Goal: Information Seeking & Learning: Learn about a topic

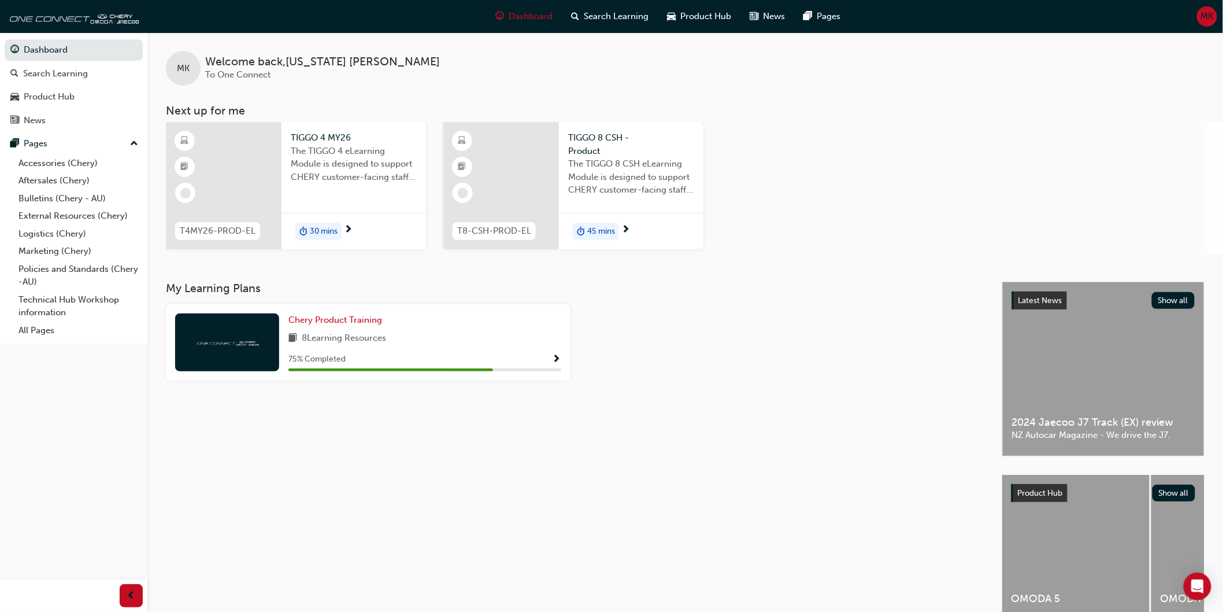
click at [272, 177] on div at bounding box center [224, 185] width 116 height 127
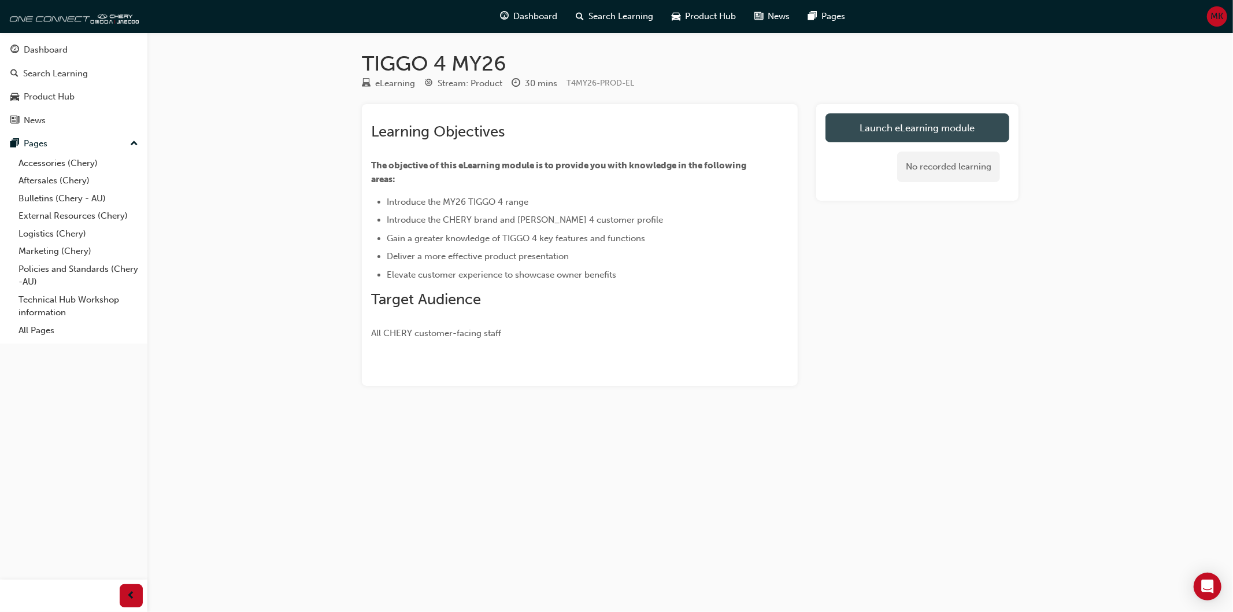
click at [901, 128] on link "Launch eLearning module" at bounding box center [917, 127] width 184 height 29
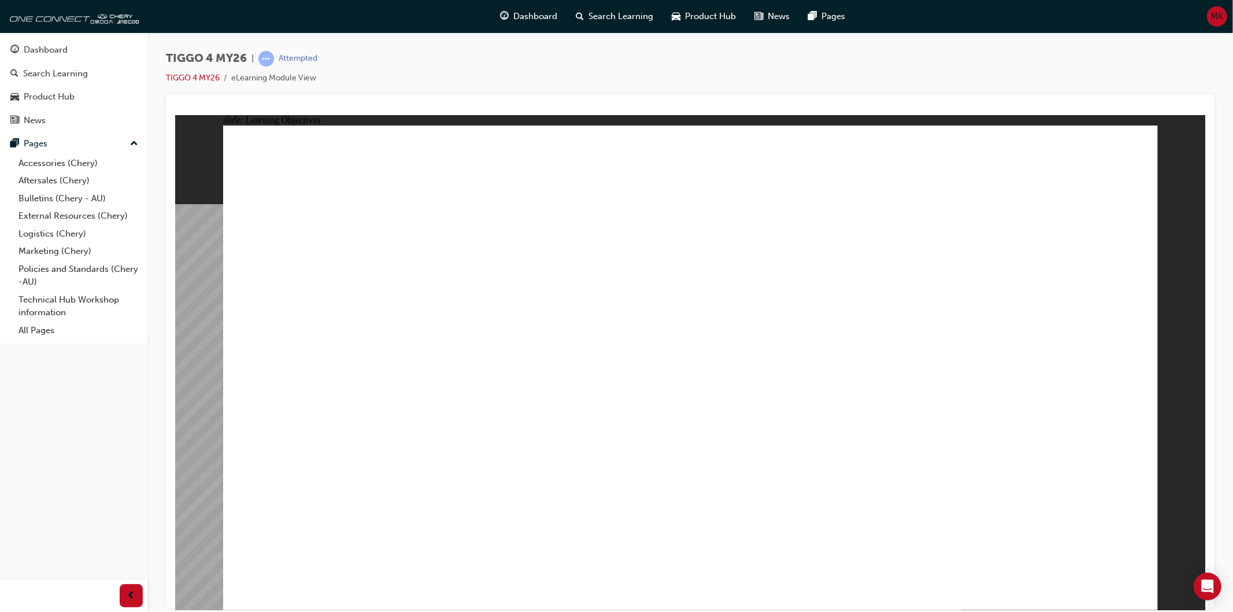
drag, startPoint x: 283, startPoint y: 423, endPoint x: 364, endPoint y: 495, distance: 108.5
click at [164, 494] on div "TIGGO 4 MY26 | Attempted TIGGO 4 MY26 eLearning Module View" at bounding box center [690, 307] width 1086 height 550
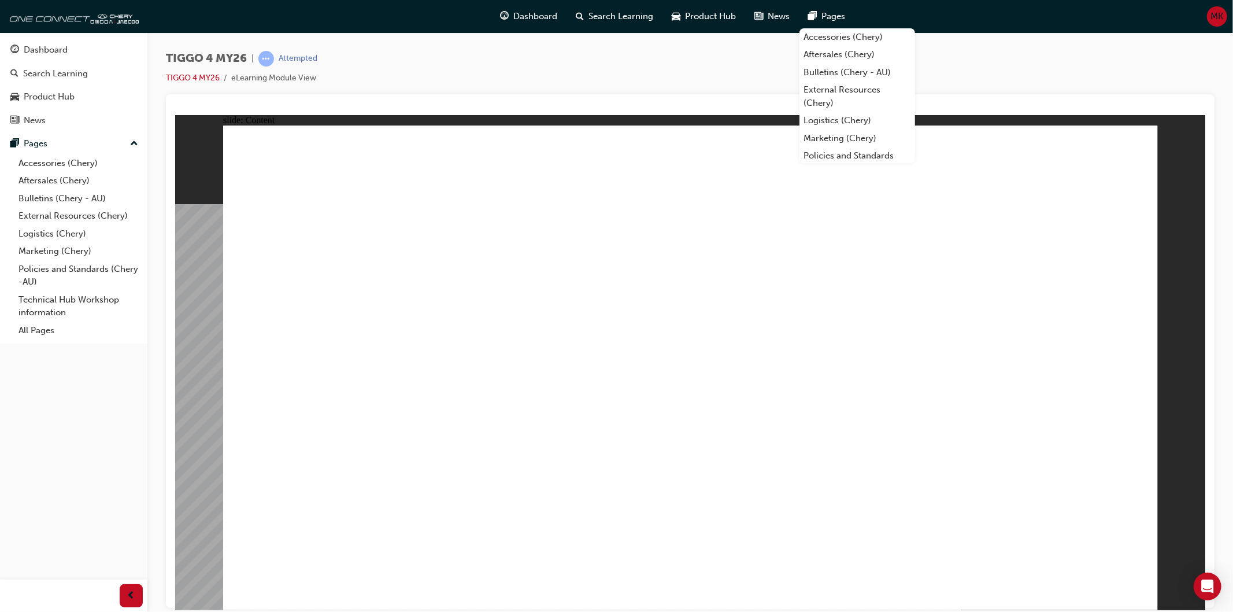
click at [1175, 362] on div "slide: Content EXTERIOR DESIGN INTERIOR DESIGN DRIVETRAIN TECHNOLOGY SAFETY • M…" at bounding box center [690, 361] width 1030 height 495
drag, startPoint x: 1108, startPoint y: 387, endPoint x: 999, endPoint y: 360, distance: 112.2
drag, startPoint x: 999, startPoint y: 360, endPoint x: 973, endPoint y: 210, distance: 152.1
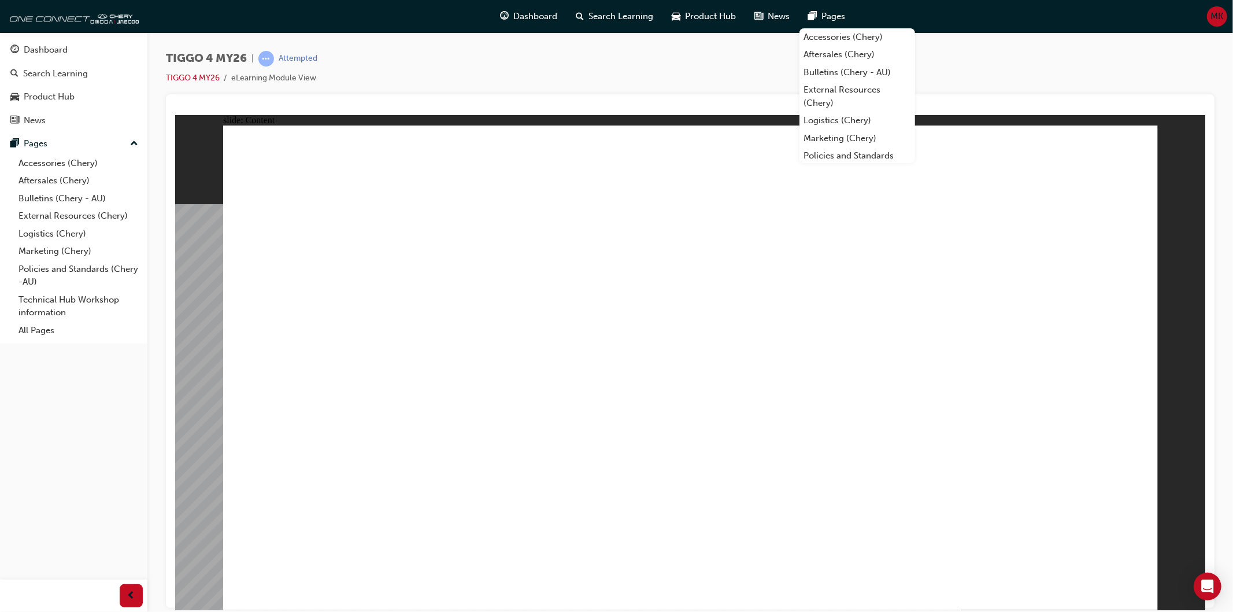
drag, startPoint x: 349, startPoint y: 476, endPoint x: 518, endPoint y: 473, distance: 169.4
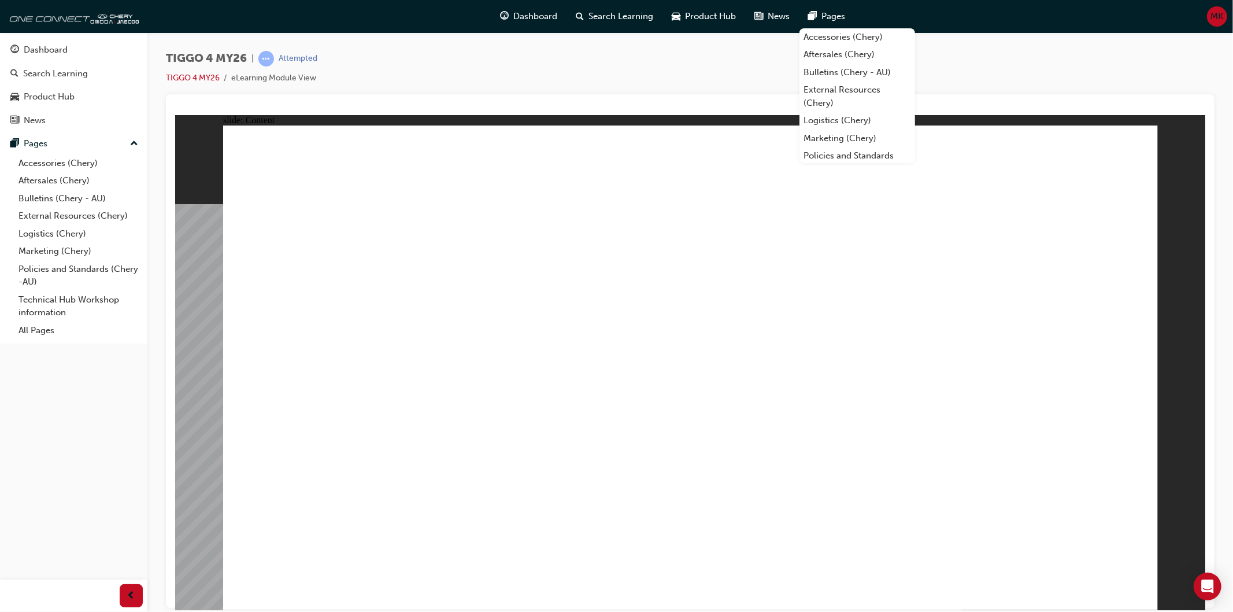
drag, startPoint x: 558, startPoint y: 469, endPoint x: 593, endPoint y: 467, distance: 35.4
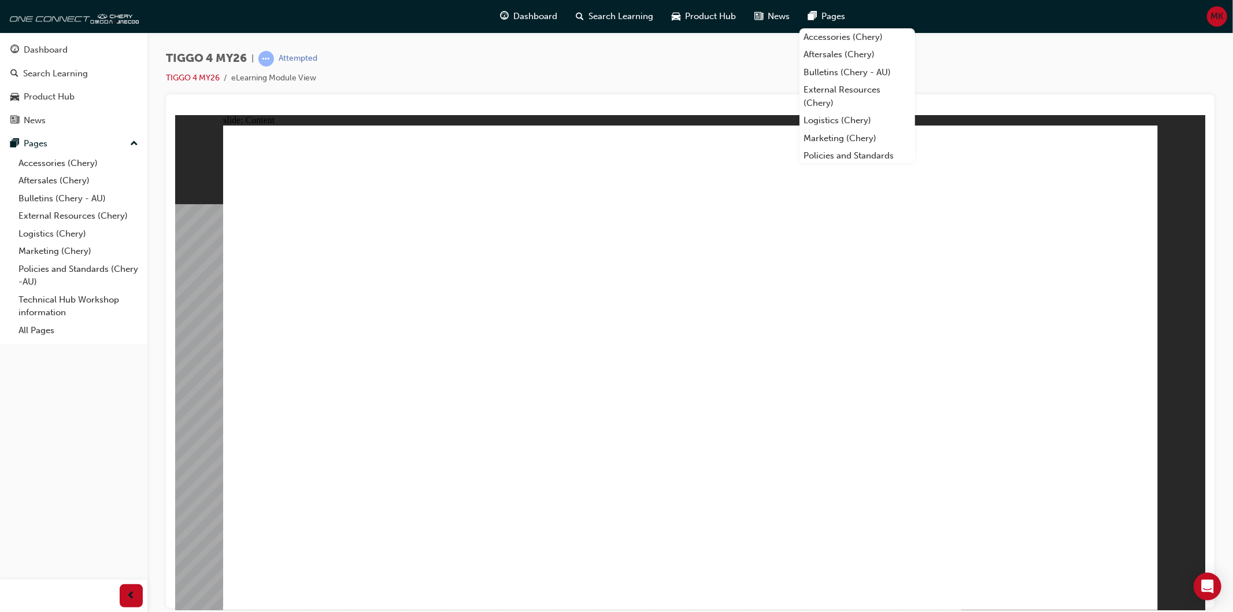
drag, startPoint x: 368, startPoint y: 475, endPoint x: 376, endPoint y: 477, distance: 8.4
drag, startPoint x: 700, startPoint y: 541, endPoint x: 1089, endPoint y: 315, distance: 449.1
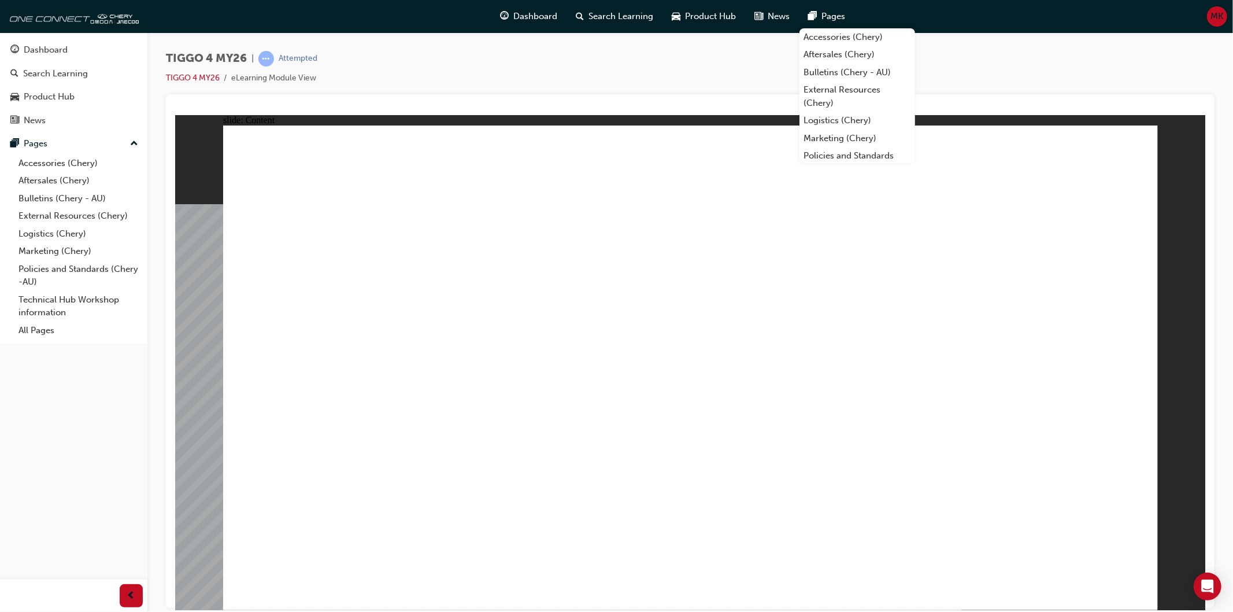
drag, startPoint x: 1131, startPoint y: 591, endPoint x: 1323, endPoint y: 178, distance: 455.4
click at [969, 57] on div "TIGGO 4 MY26 | Attempted TIGGO 4 MY26 eLearning Module View" at bounding box center [690, 72] width 1049 height 43
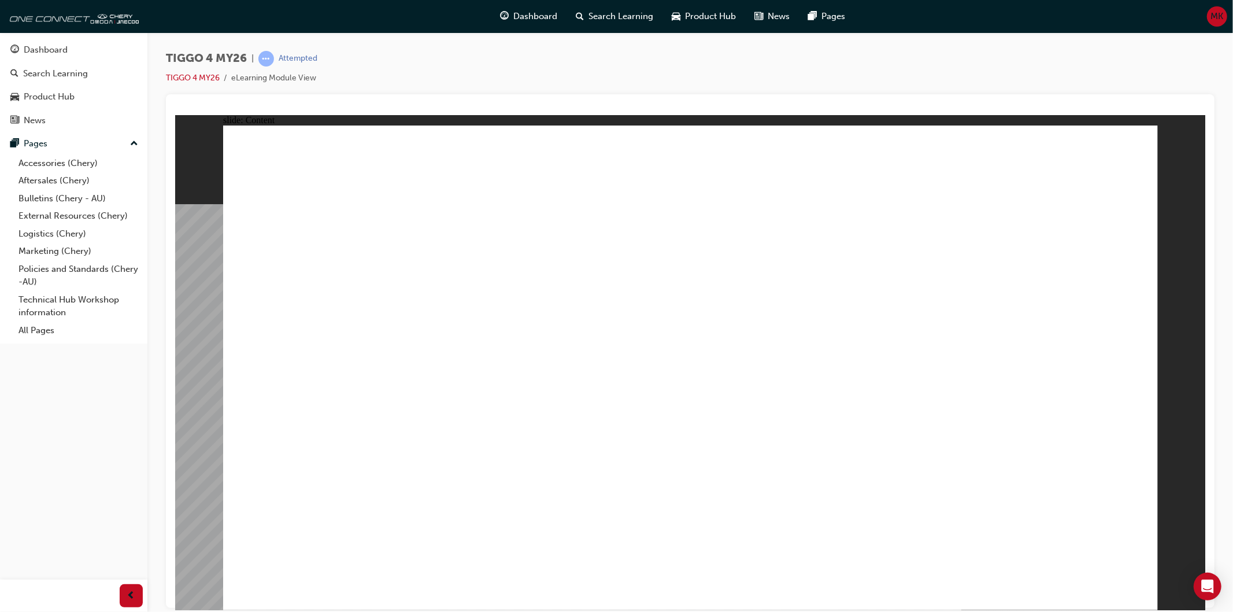
drag, startPoint x: 923, startPoint y: 451, endPoint x: 924, endPoint y: 462, distance: 11.1
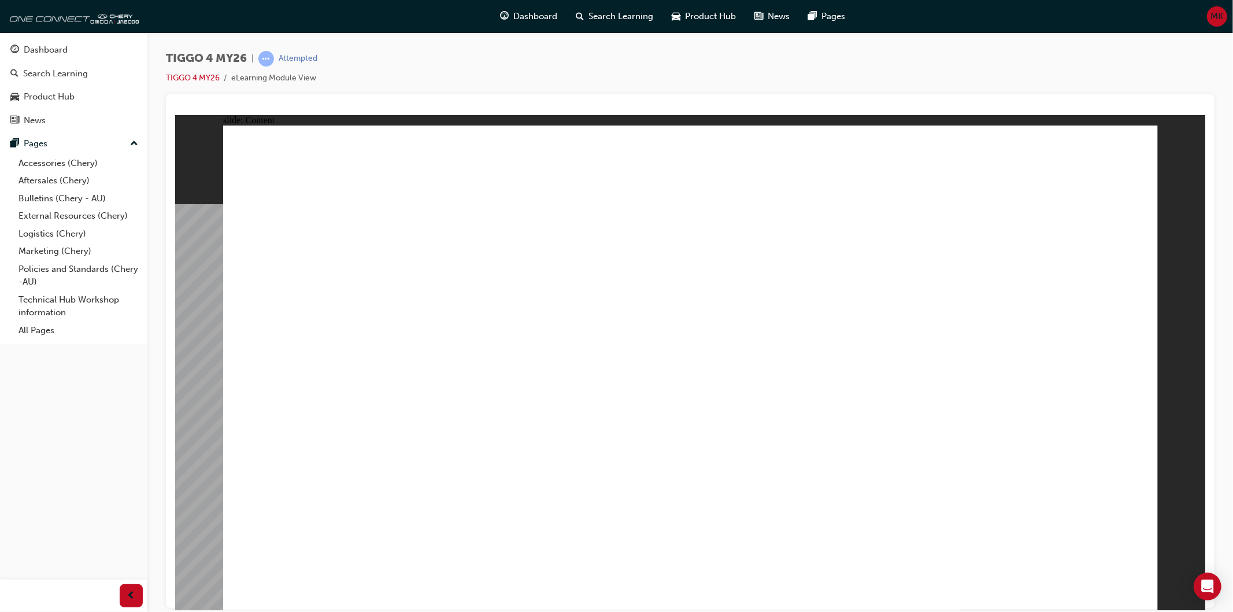
drag, startPoint x: 1128, startPoint y: 578, endPoint x: 1132, endPoint y: 587, distance: 9.6
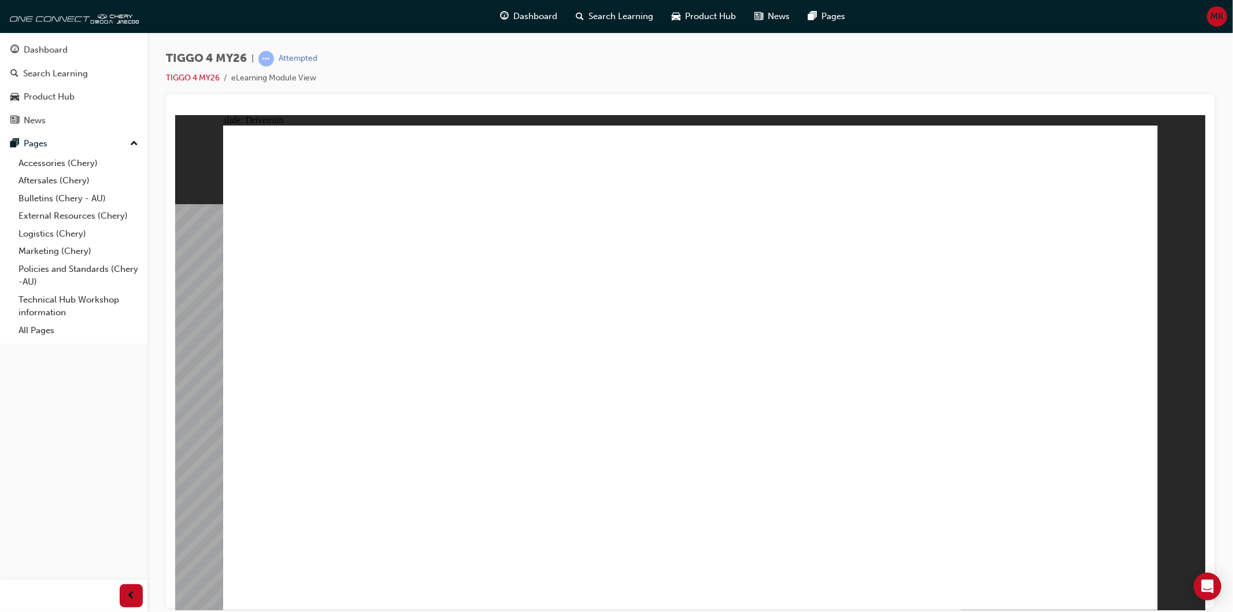
drag, startPoint x: 1117, startPoint y: 595, endPoint x: 1124, endPoint y: 595, distance: 6.4
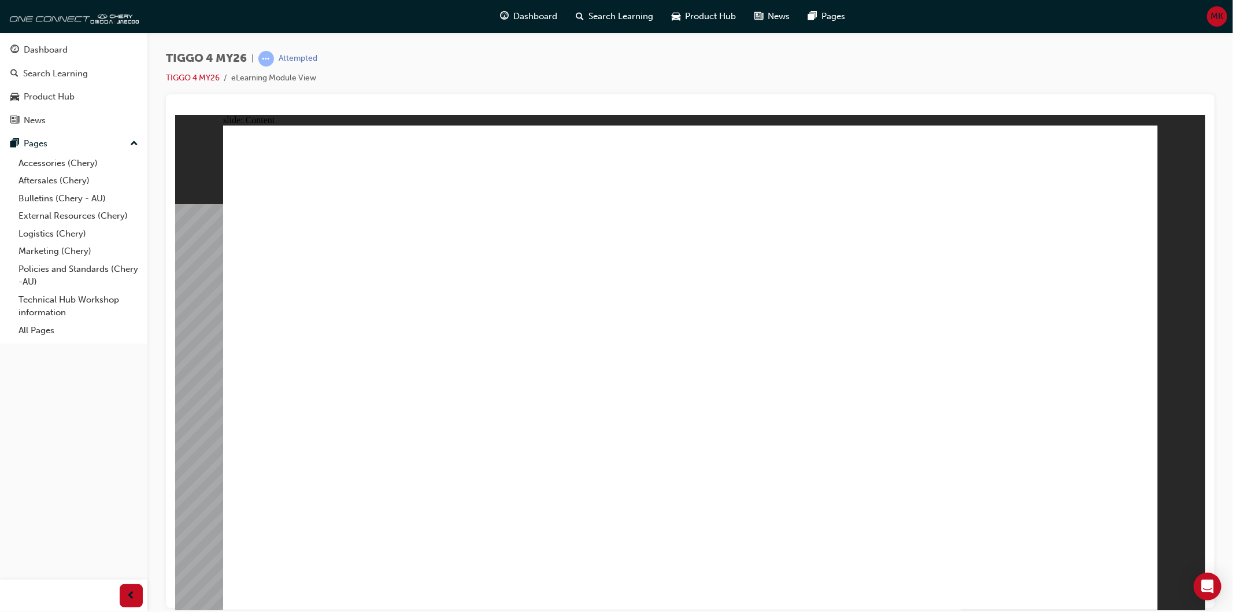
drag, startPoint x: 372, startPoint y: 500, endPoint x: 376, endPoint y: 335, distance: 164.8
drag, startPoint x: 381, startPoint y: 324, endPoint x: 643, endPoint y: 304, distance: 263.2
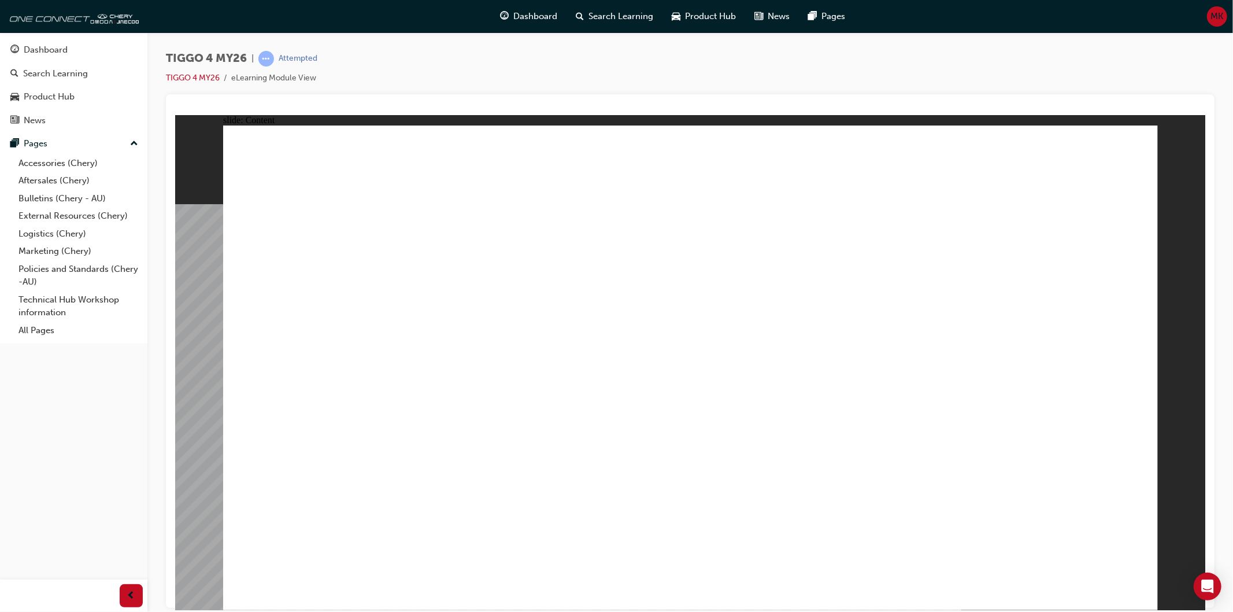
drag, startPoint x: 898, startPoint y: 295, endPoint x: 938, endPoint y: 283, distance: 42.4
drag, startPoint x: 1016, startPoint y: 261, endPoint x: 1028, endPoint y: 268, distance: 14.5
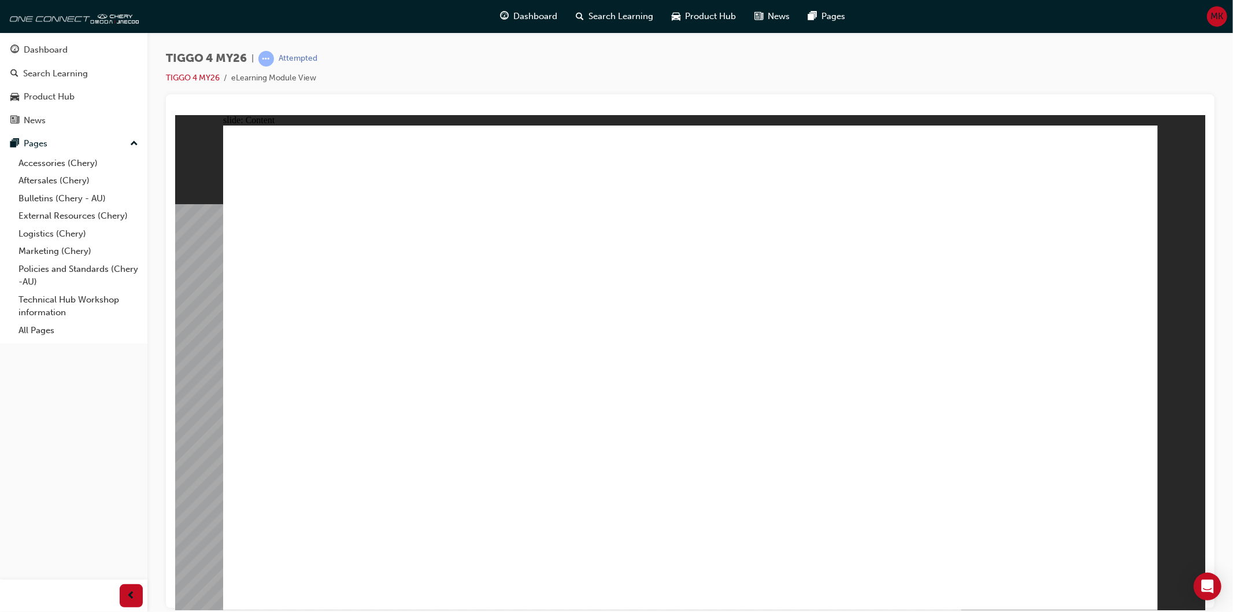
drag, startPoint x: 1028, startPoint y: 268, endPoint x: 952, endPoint y: 382, distance: 137.1
drag, startPoint x: 759, startPoint y: 448, endPoint x: 732, endPoint y: 467, distance: 32.9
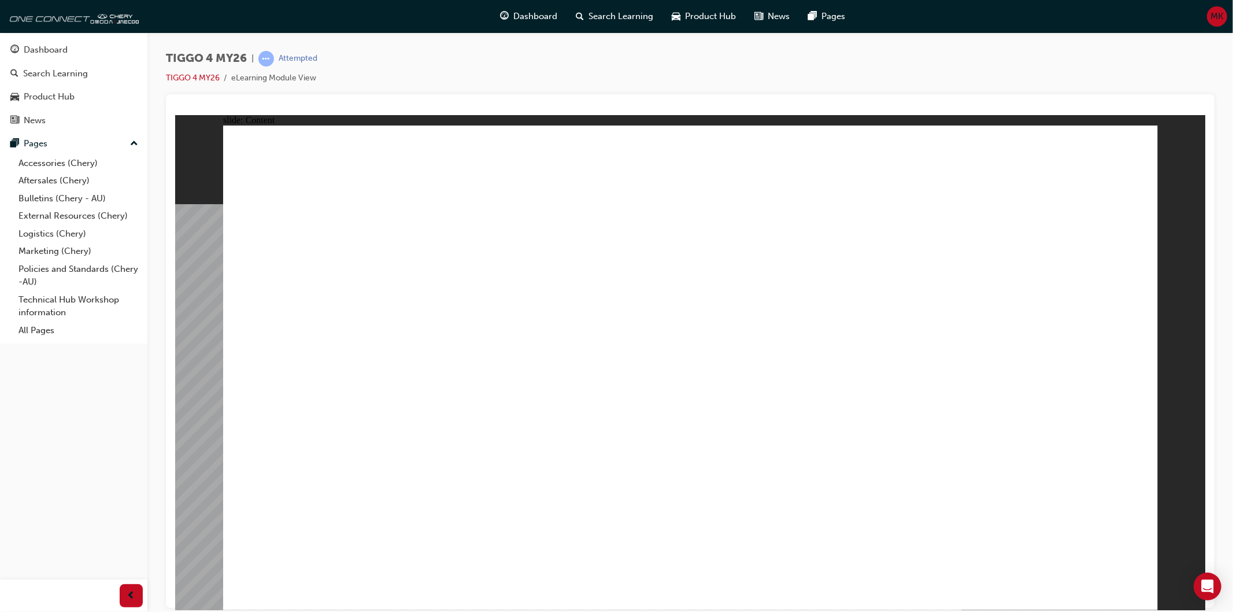
drag, startPoint x: 732, startPoint y: 469, endPoint x: 886, endPoint y: 514, distance: 160.8
drag, startPoint x: 886, startPoint y: 514, endPoint x: 965, endPoint y: 524, distance: 79.8
drag, startPoint x: 965, startPoint y: 524, endPoint x: 1091, endPoint y: 550, distance: 128.0
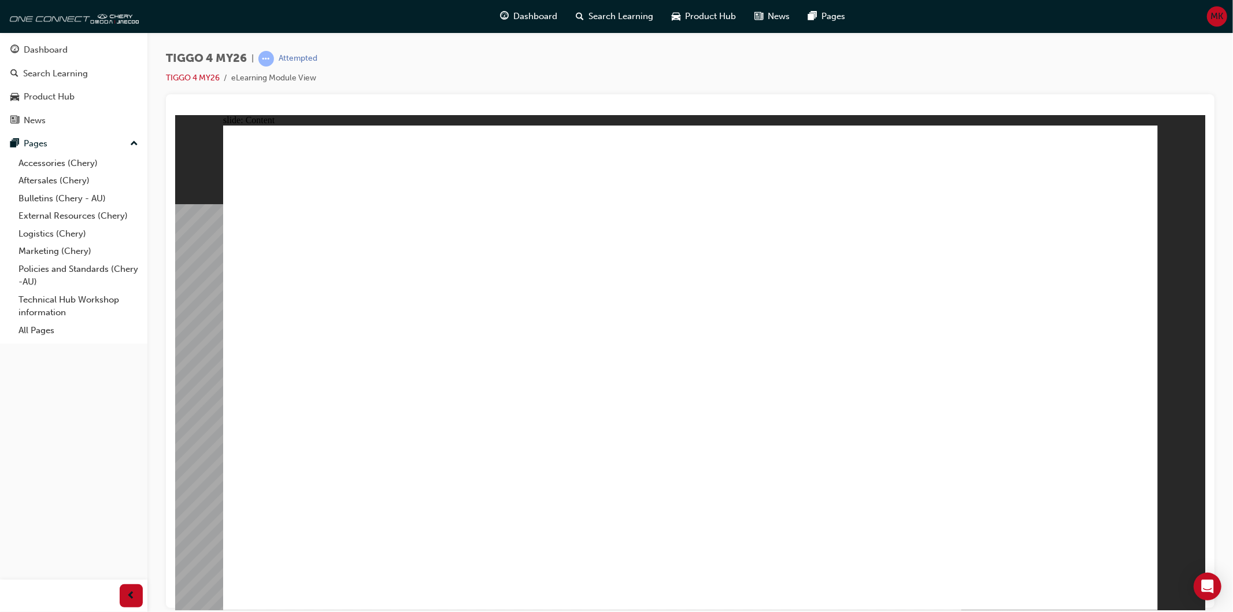
drag, startPoint x: 396, startPoint y: 169, endPoint x: 821, endPoint y: 219, distance: 427.9
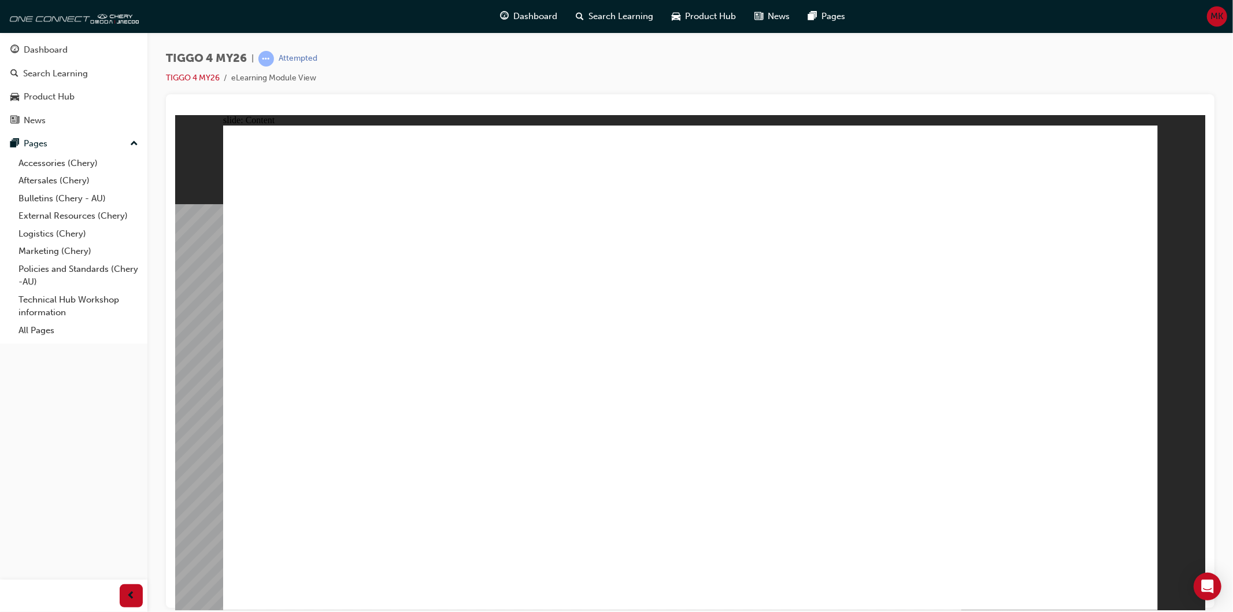
drag, startPoint x: 483, startPoint y: 215, endPoint x: 453, endPoint y: 250, distance: 46.3
drag, startPoint x: 347, startPoint y: 462, endPoint x: 361, endPoint y: 498, distance: 39.2
drag, startPoint x: 361, startPoint y: 498, endPoint x: 375, endPoint y: 502, distance: 14.3
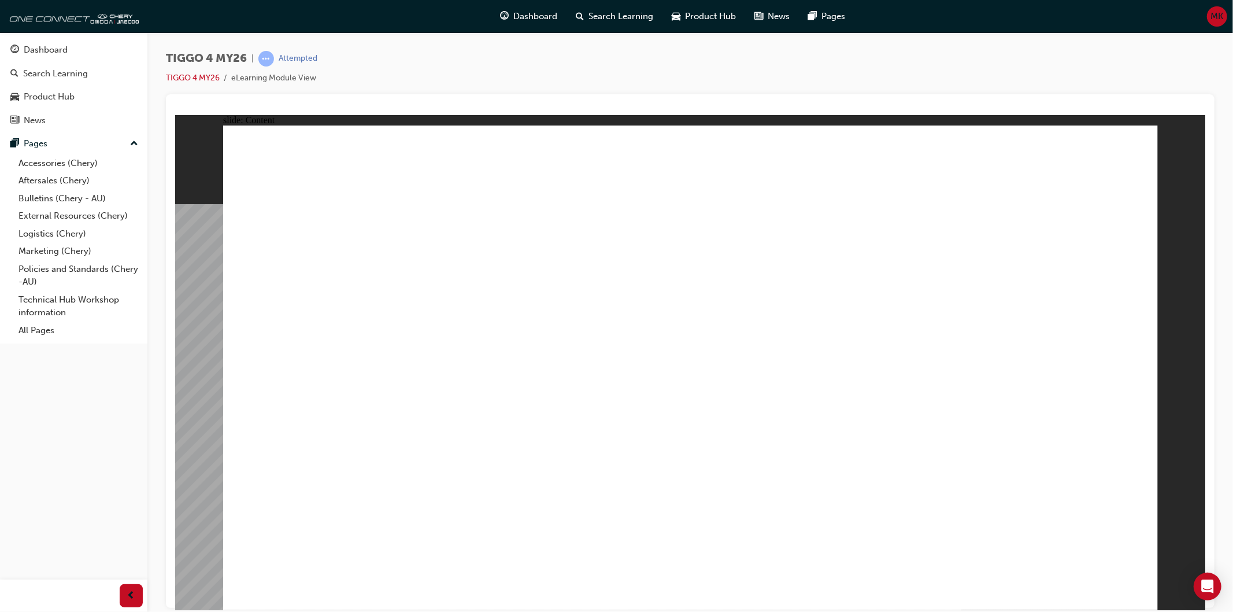
drag, startPoint x: 983, startPoint y: 210, endPoint x: 1072, endPoint y: 290, distance: 120.4
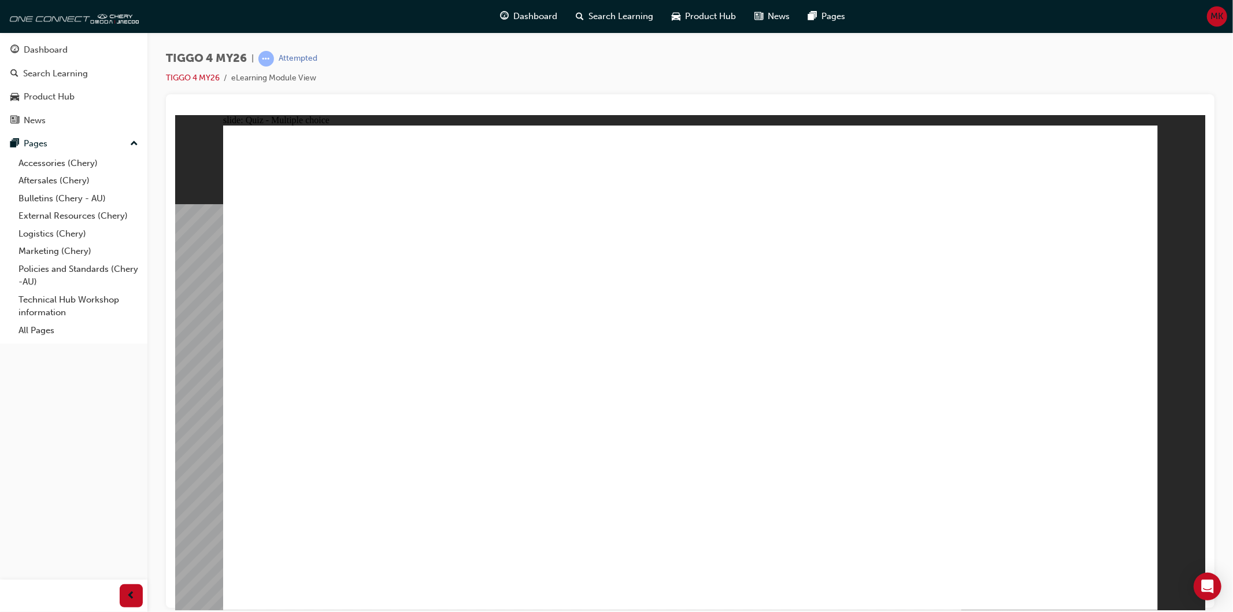
radio input "true"
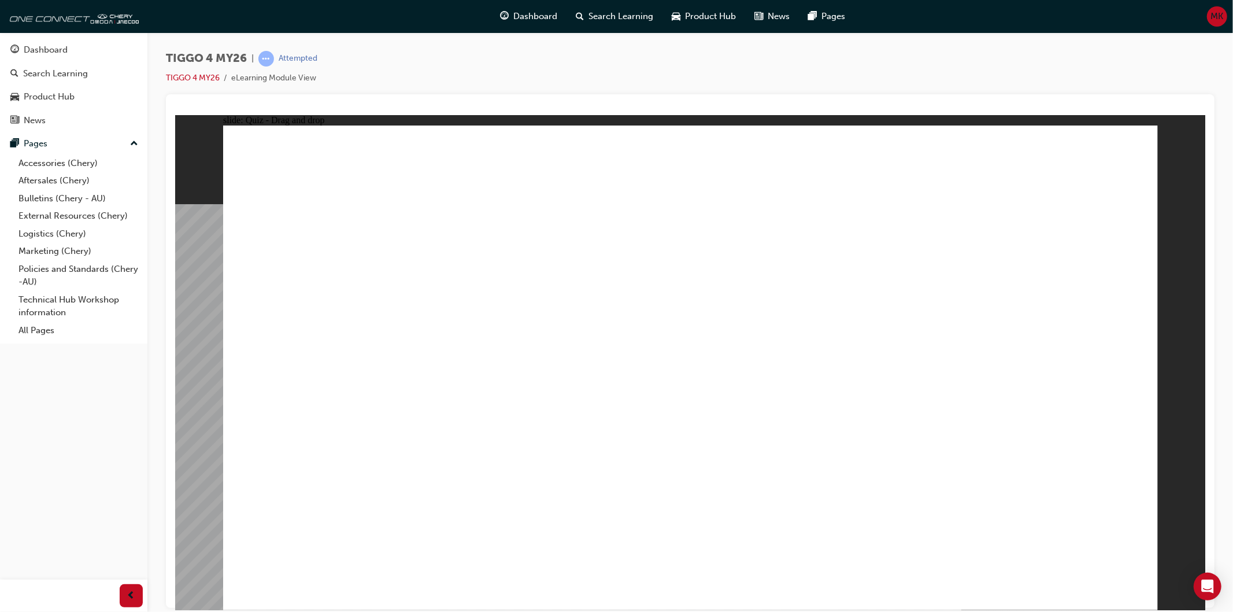
drag, startPoint x: 534, startPoint y: 302, endPoint x: 523, endPoint y: 480, distance: 178.9
drag, startPoint x: 342, startPoint y: 300, endPoint x: 710, endPoint y: 490, distance: 414.7
drag, startPoint x: 741, startPoint y: 301, endPoint x: 910, endPoint y: 484, distance: 249.1
drag, startPoint x: 1075, startPoint y: 283, endPoint x: 1087, endPoint y: 492, distance: 209.6
drag, startPoint x: 852, startPoint y: 288, endPoint x: 310, endPoint y: 468, distance: 570.7
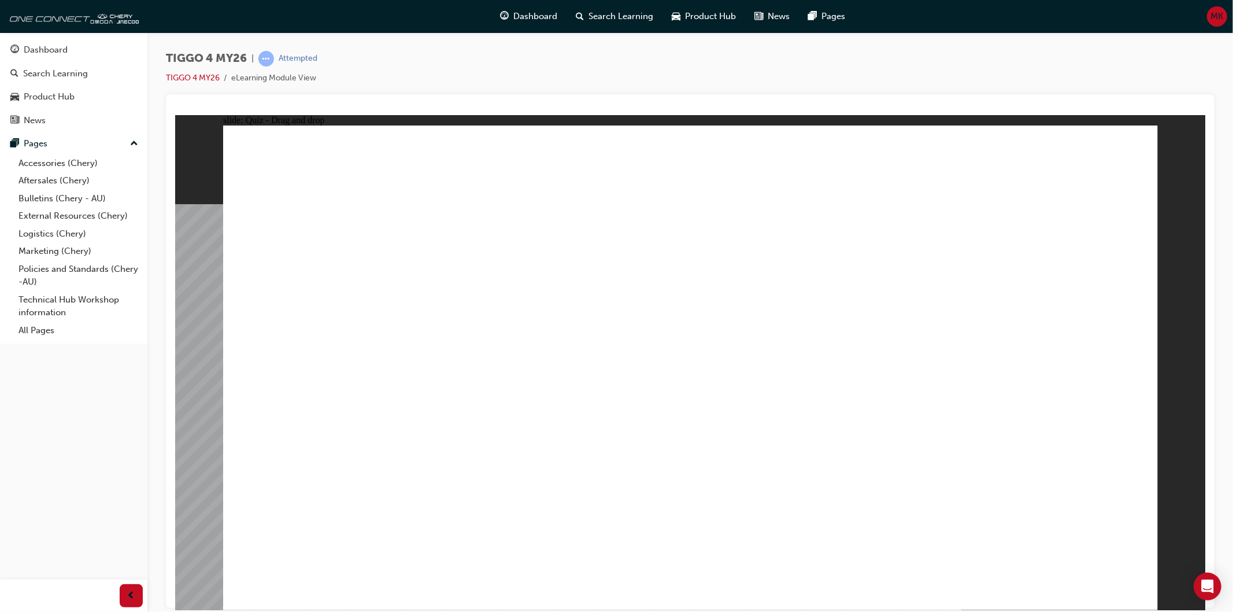
radio input "false"
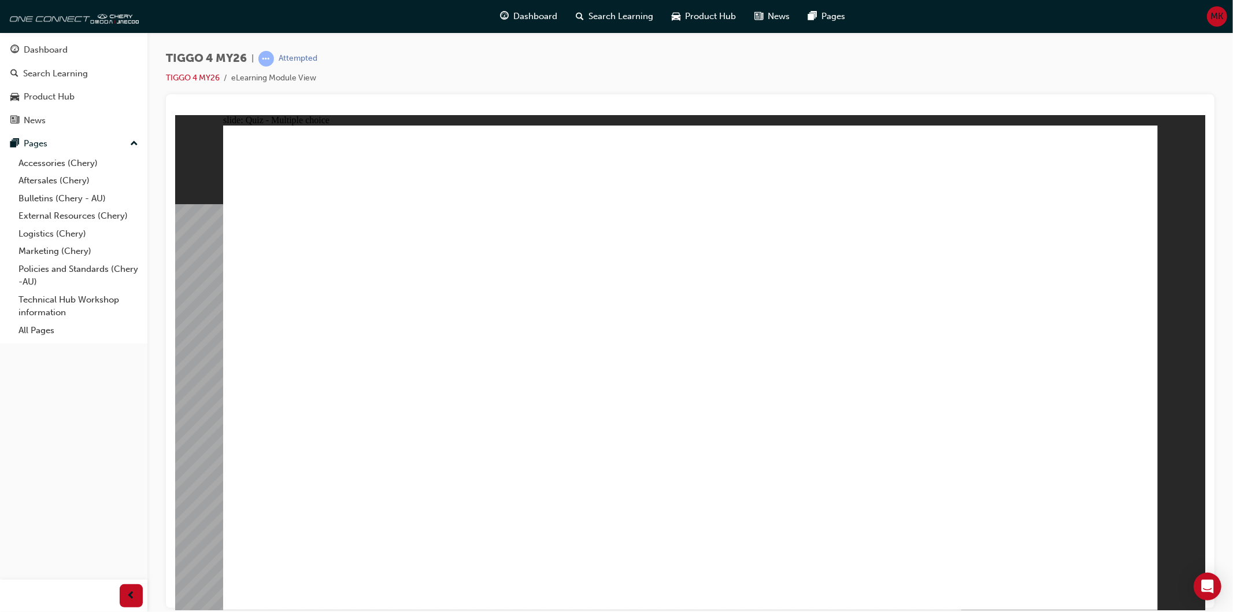
radio input "true"
click at [1174, 401] on div "slide: Quiz - Multiple choice Rectangle 4 Rectangle 1 TRUE FALSE Question 4 Tru…" at bounding box center [690, 361] width 1030 height 495
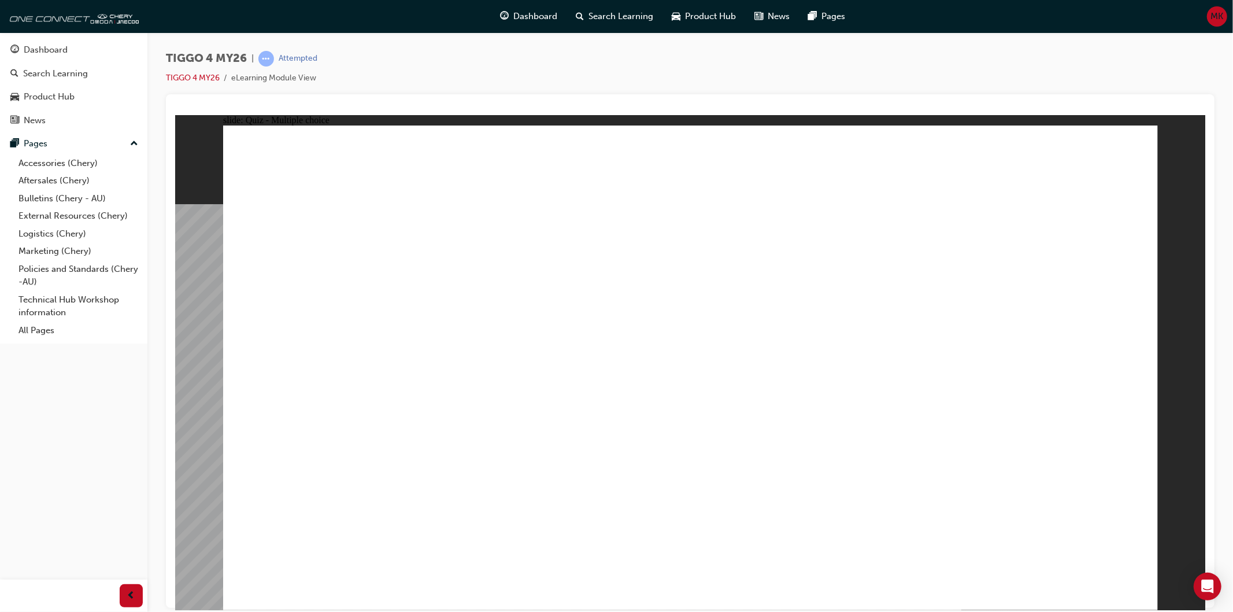
radio input "true"
drag, startPoint x: 538, startPoint y: 423, endPoint x: 969, endPoint y: 306, distance: 447.2
drag, startPoint x: 336, startPoint y: 327, endPoint x: 967, endPoint y: 386, distance: 634.0
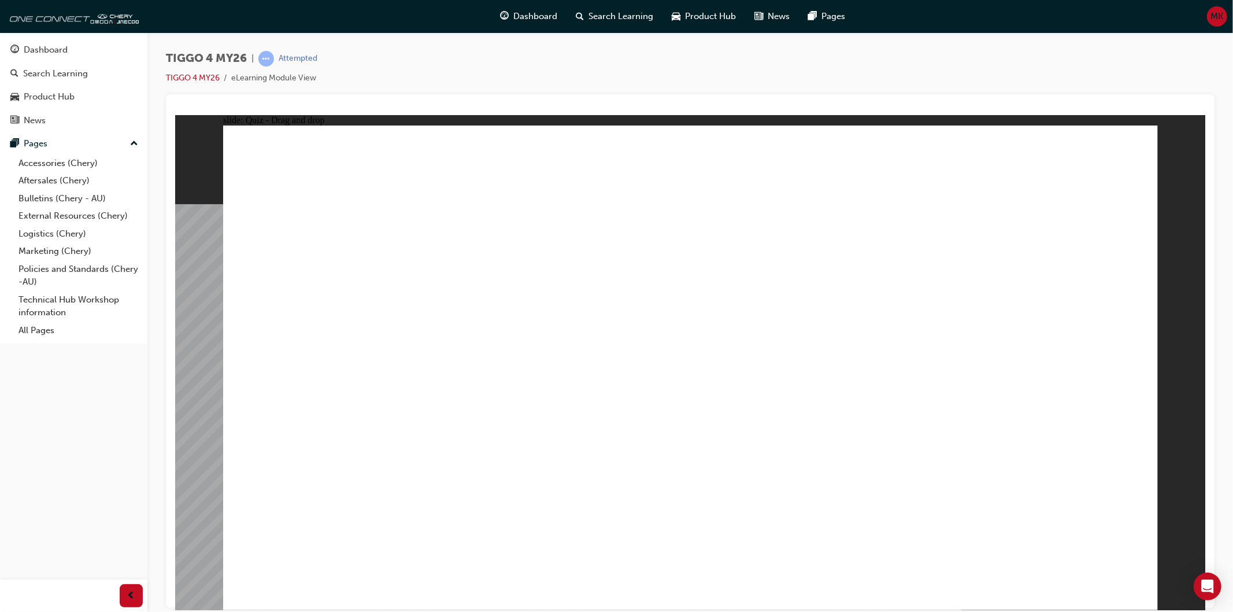
drag, startPoint x: 274, startPoint y: 385, endPoint x: 930, endPoint y: 383, distance: 656.1
drag, startPoint x: 524, startPoint y: 334, endPoint x: 776, endPoint y: 295, distance: 254.3
drag, startPoint x: 338, startPoint y: 415, endPoint x: 820, endPoint y: 314, distance: 493.2
drag, startPoint x: 561, startPoint y: 379, endPoint x: 815, endPoint y: 370, distance: 254.5
drag, startPoint x: 298, startPoint y: 479, endPoint x: 990, endPoint y: 432, distance: 694.2
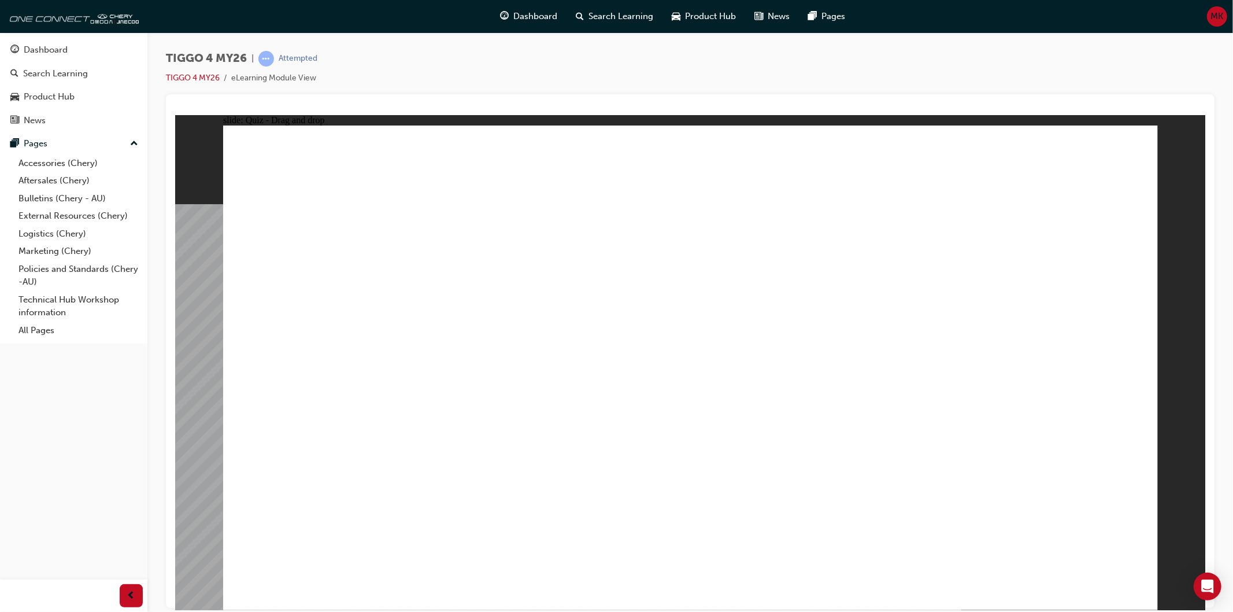
radio input "true"
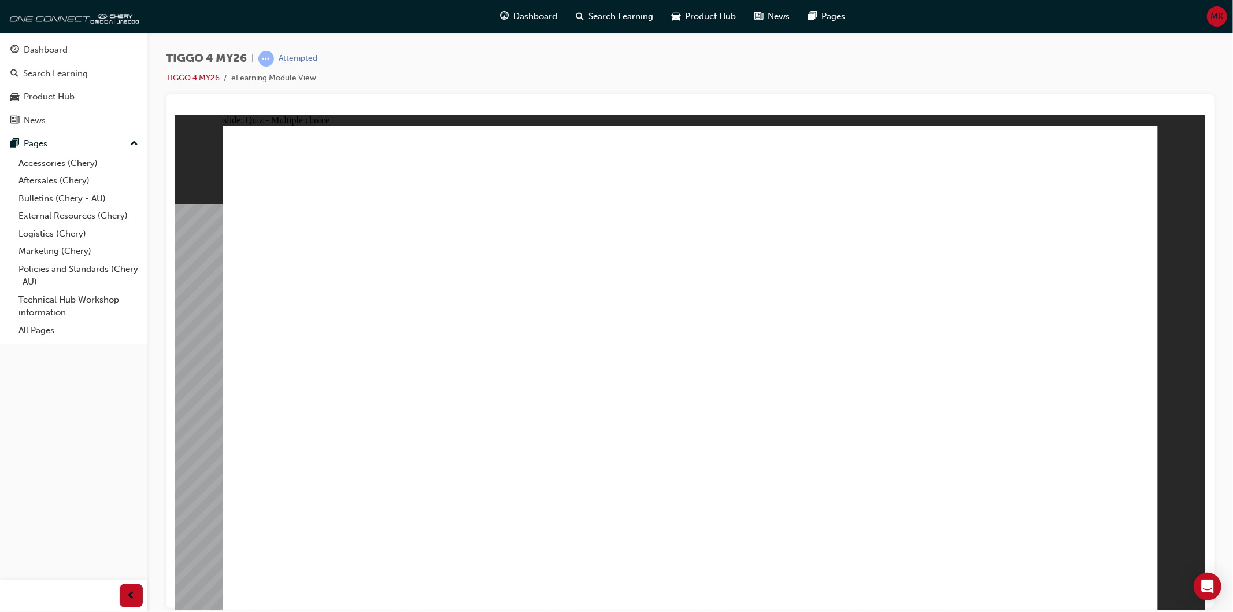
radio input "true"
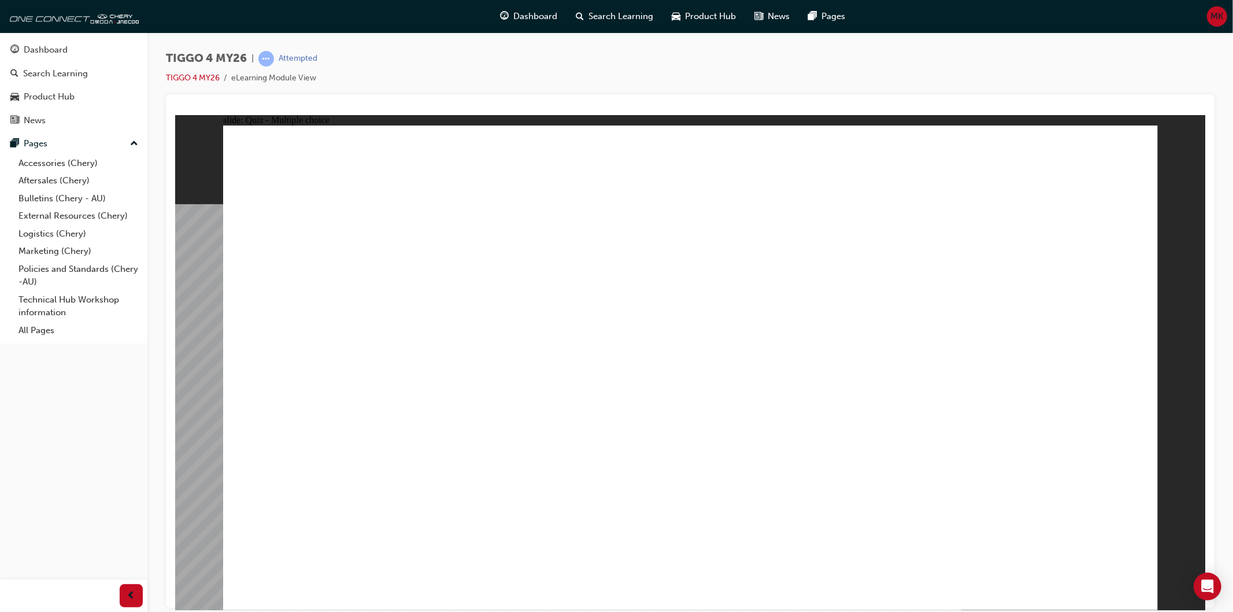
radio input "true"
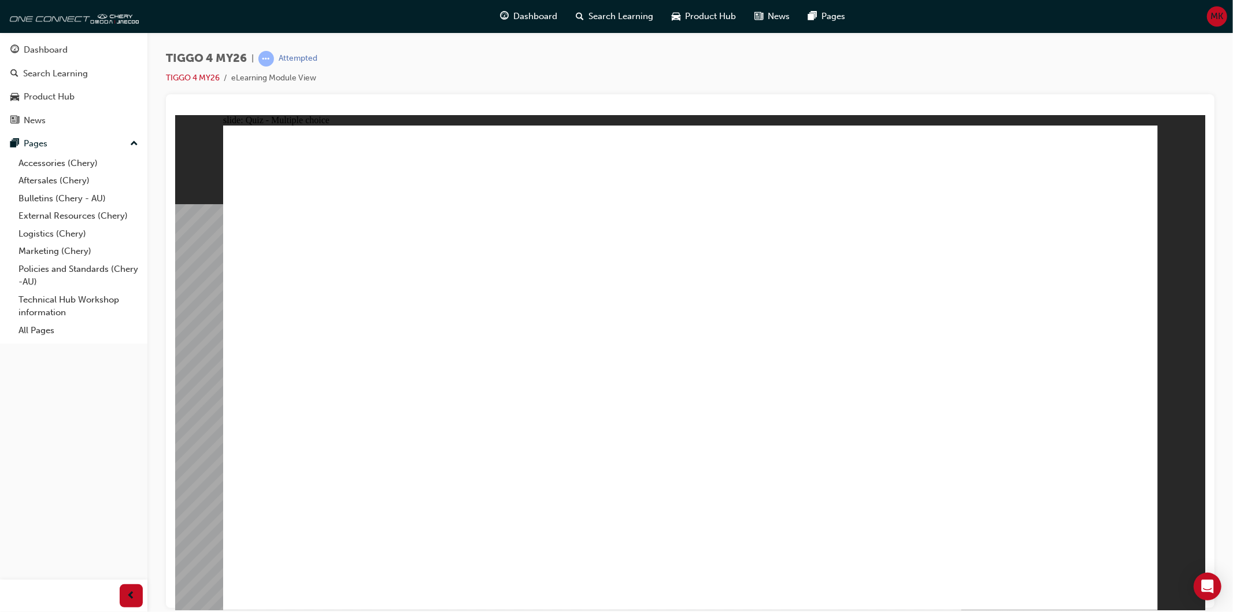
radio input "true"
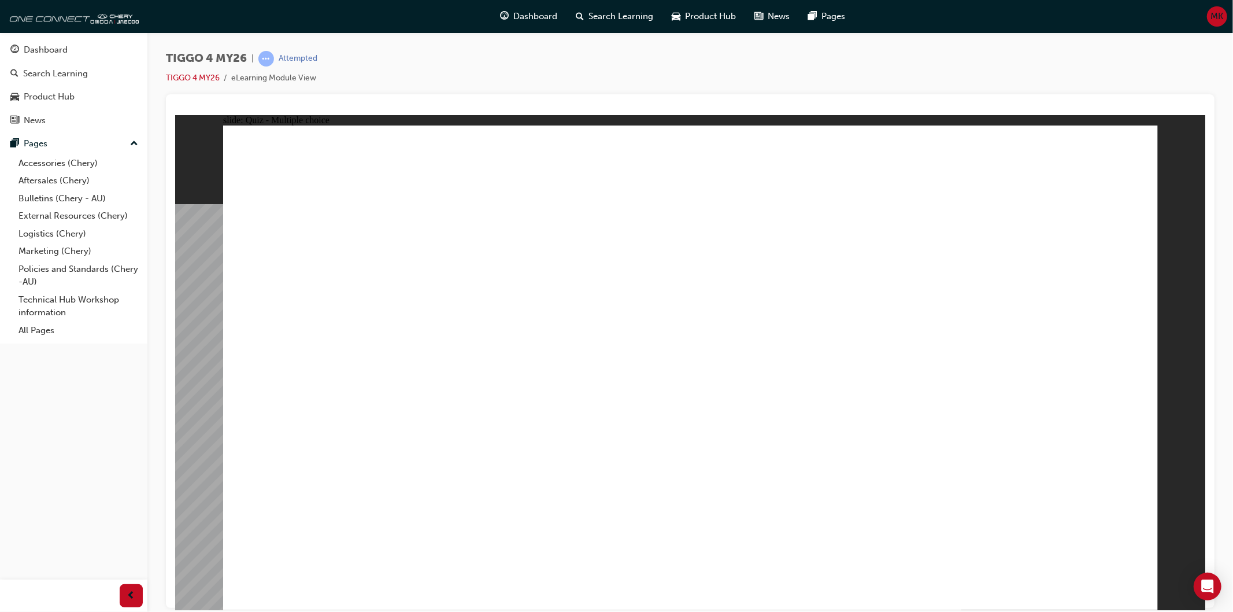
radio input "true"
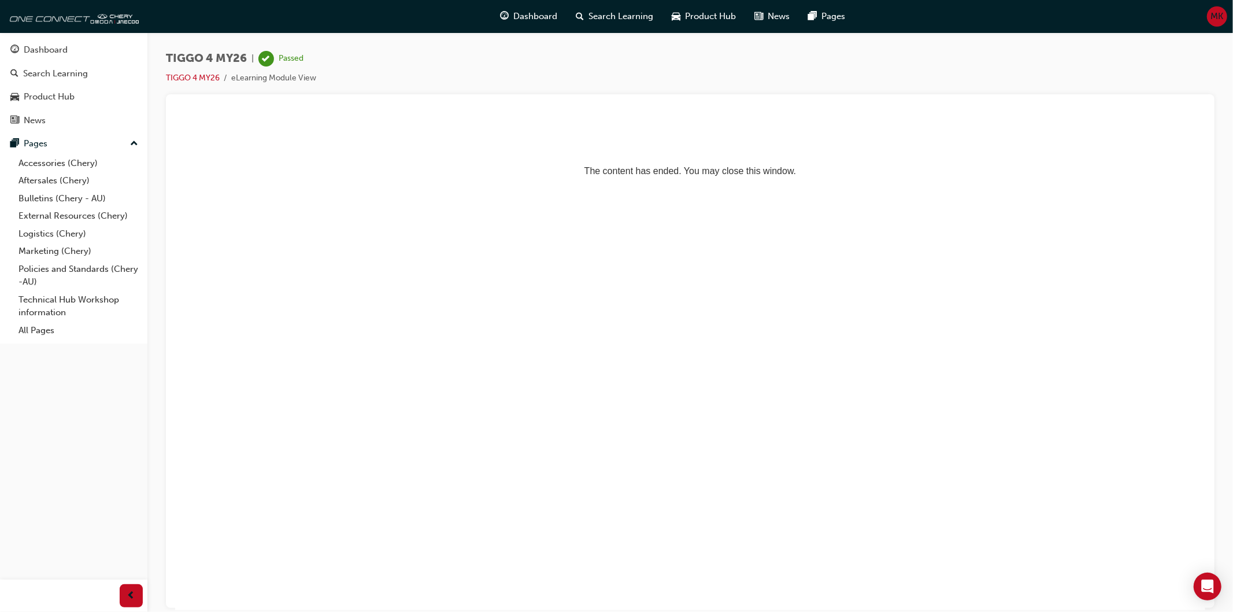
scroll to position [0, 0]
